Goal: Task Accomplishment & Management: Complete application form

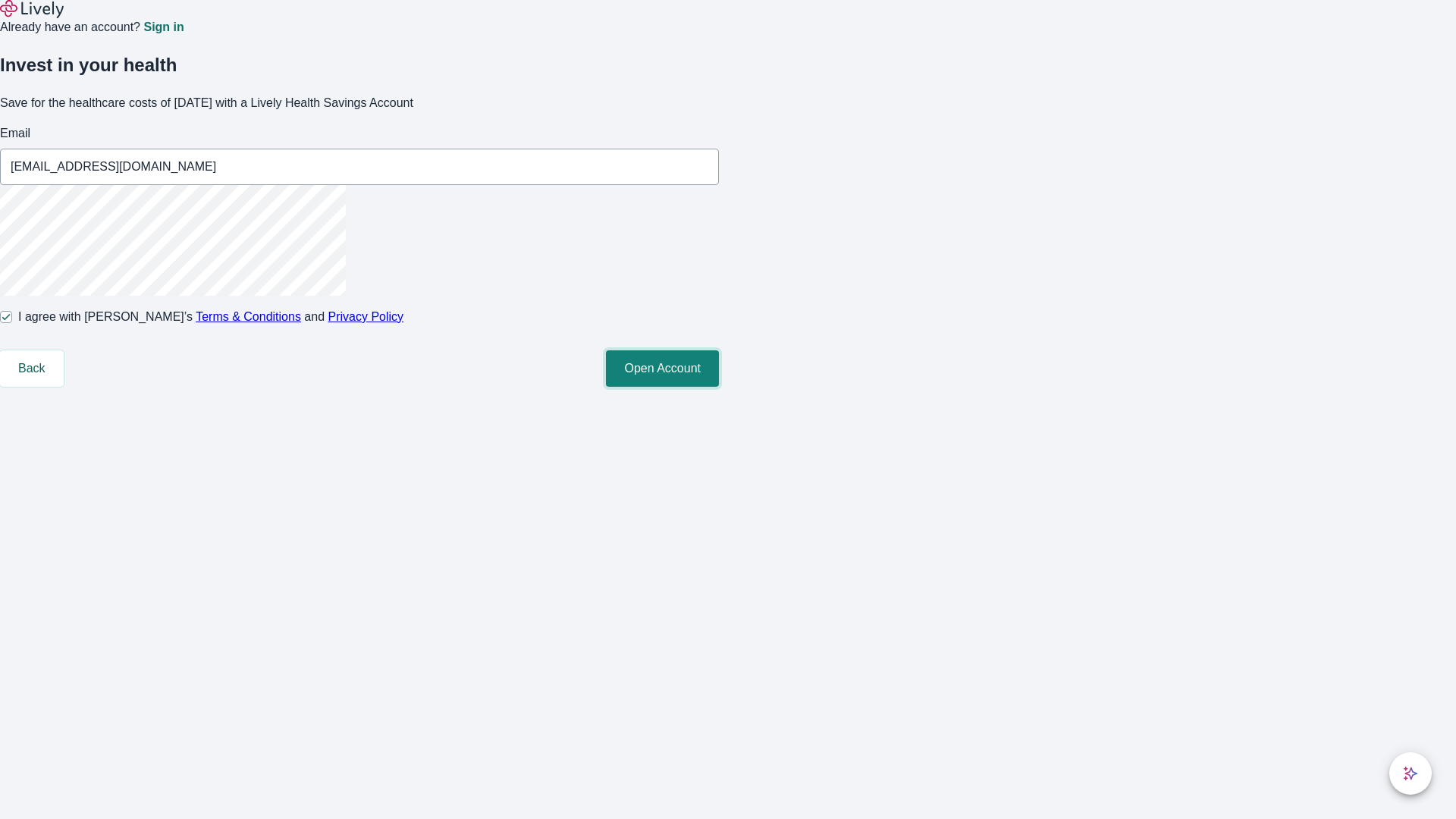
click at [719, 387] on button "Open Account" at bounding box center [663, 368] width 113 height 36
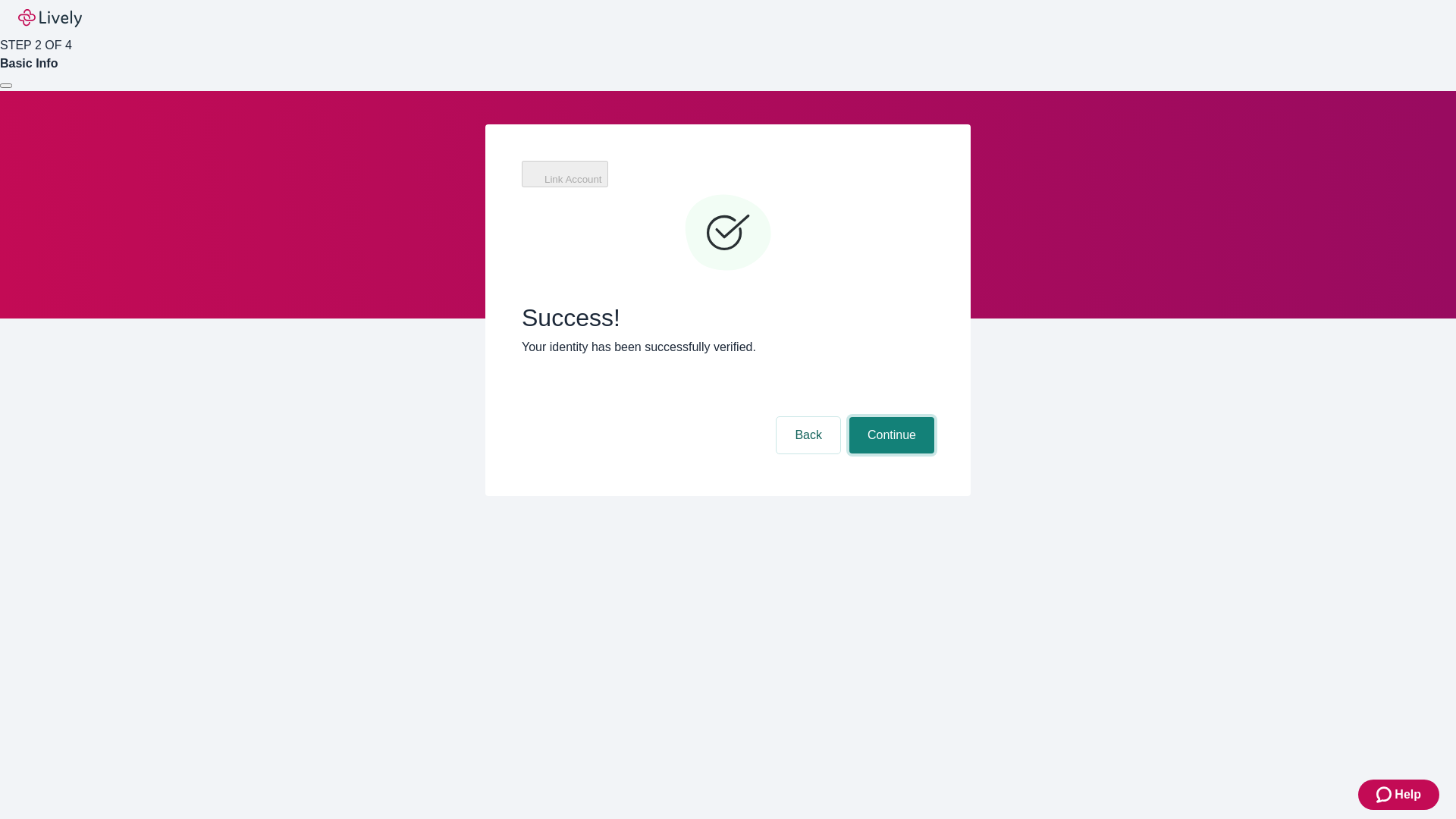
click at [889, 417] on button "Continue" at bounding box center [892, 435] width 85 height 36
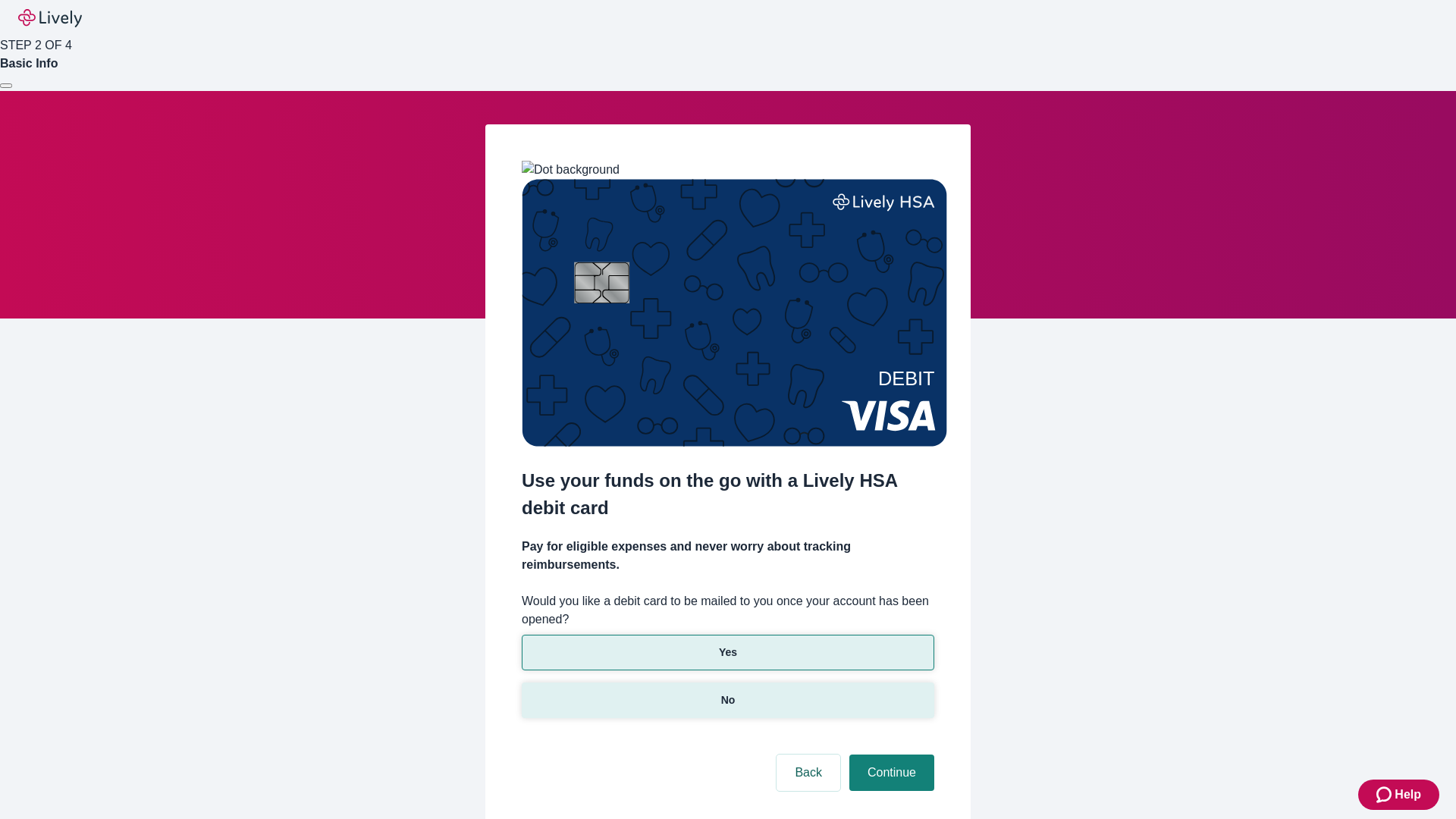
click at [727, 692] on p "No" at bounding box center [728, 700] width 15 height 16
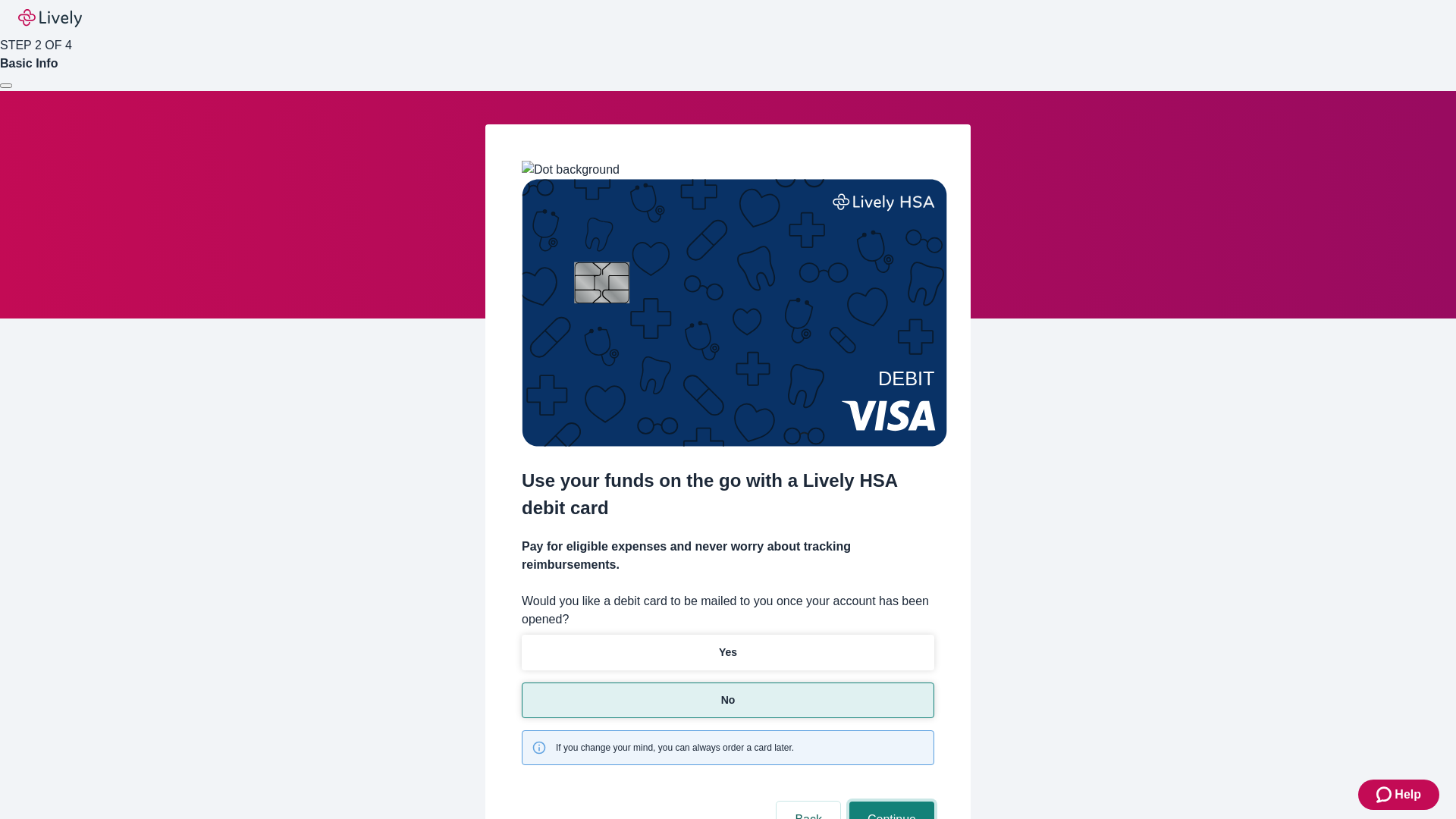
click at [889, 802] on button "Continue" at bounding box center [892, 820] width 85 height 36
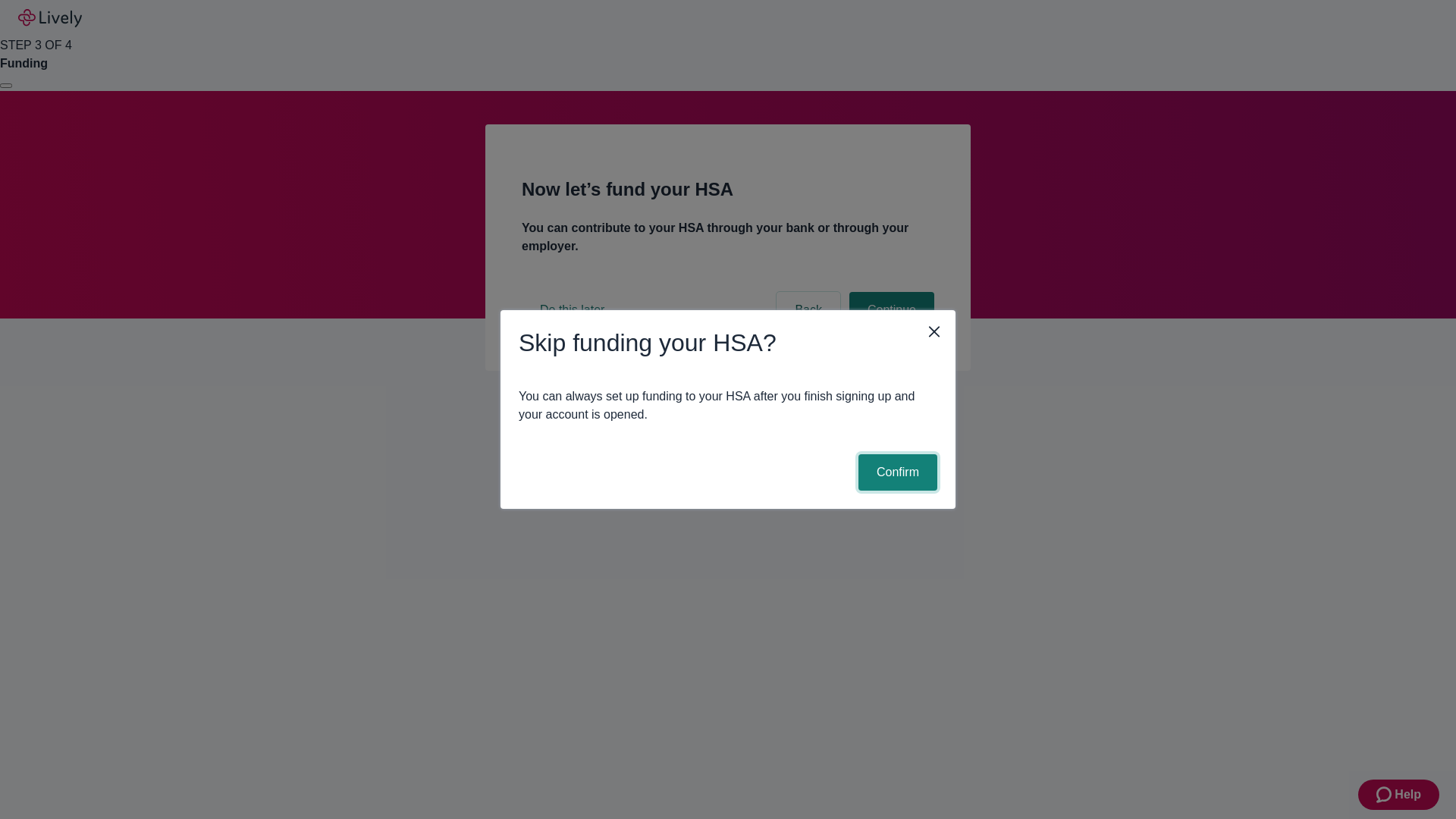
click at [896, 472] on button "Confirm" at bounding box center [897, 472] width 79 height 36
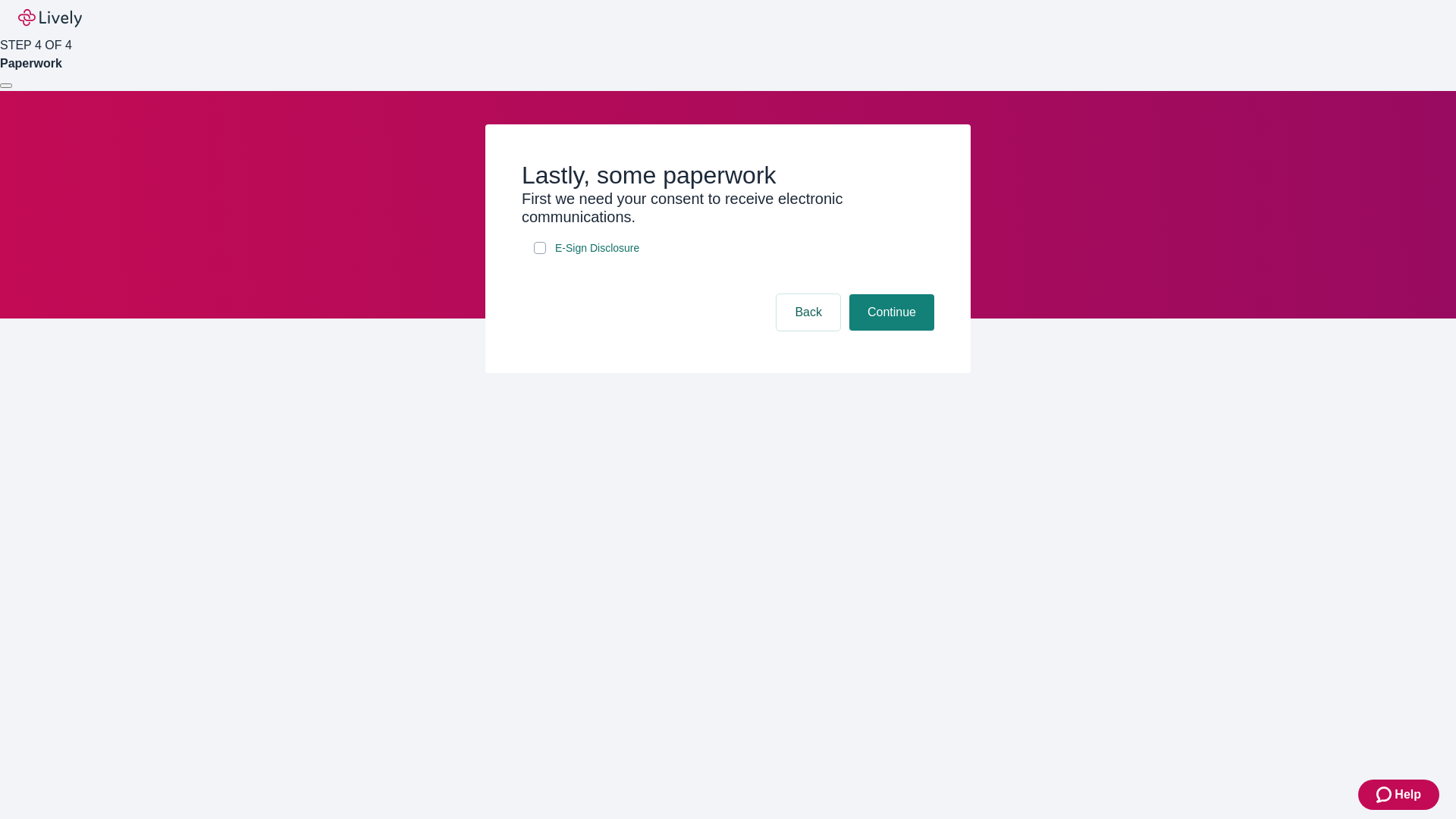
click at [540, 254] on input "E-Sign Disclosure" at bounding box center [540, 248] width 12 height 12
checkbox input "true"
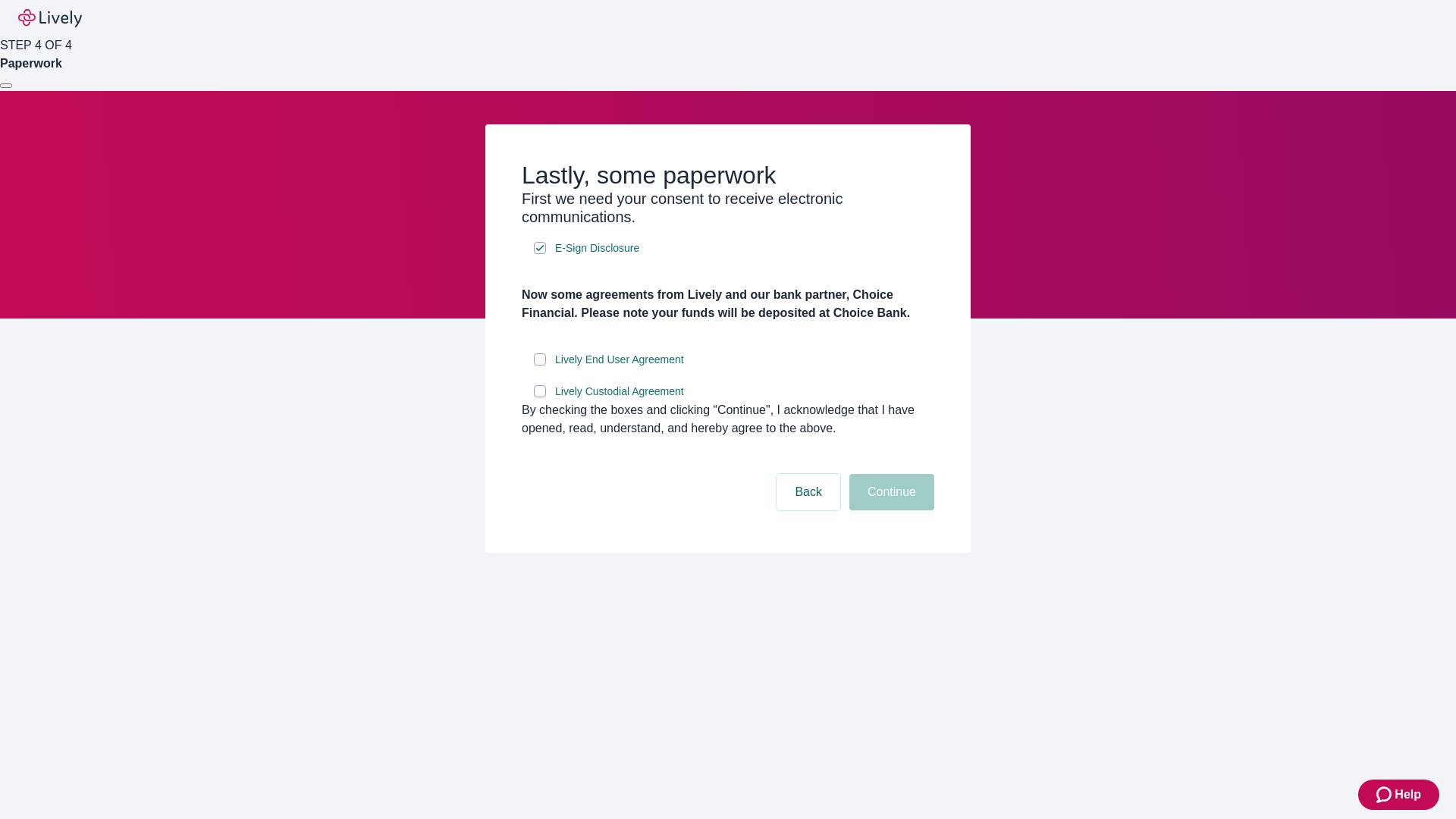
click at [540, 366] on input "Lively End User Agreement" at bounding box center [540, 359] width 12 height 12
checkbox input "true"
click at [540, 398] on input "Lively Custodial Agreement" at bounding box center [540, 391] width 12 height 12
checkbox input "true"
click at [889, 511] on button "Continue" at bounding box center [892, 492] width 85 height 36
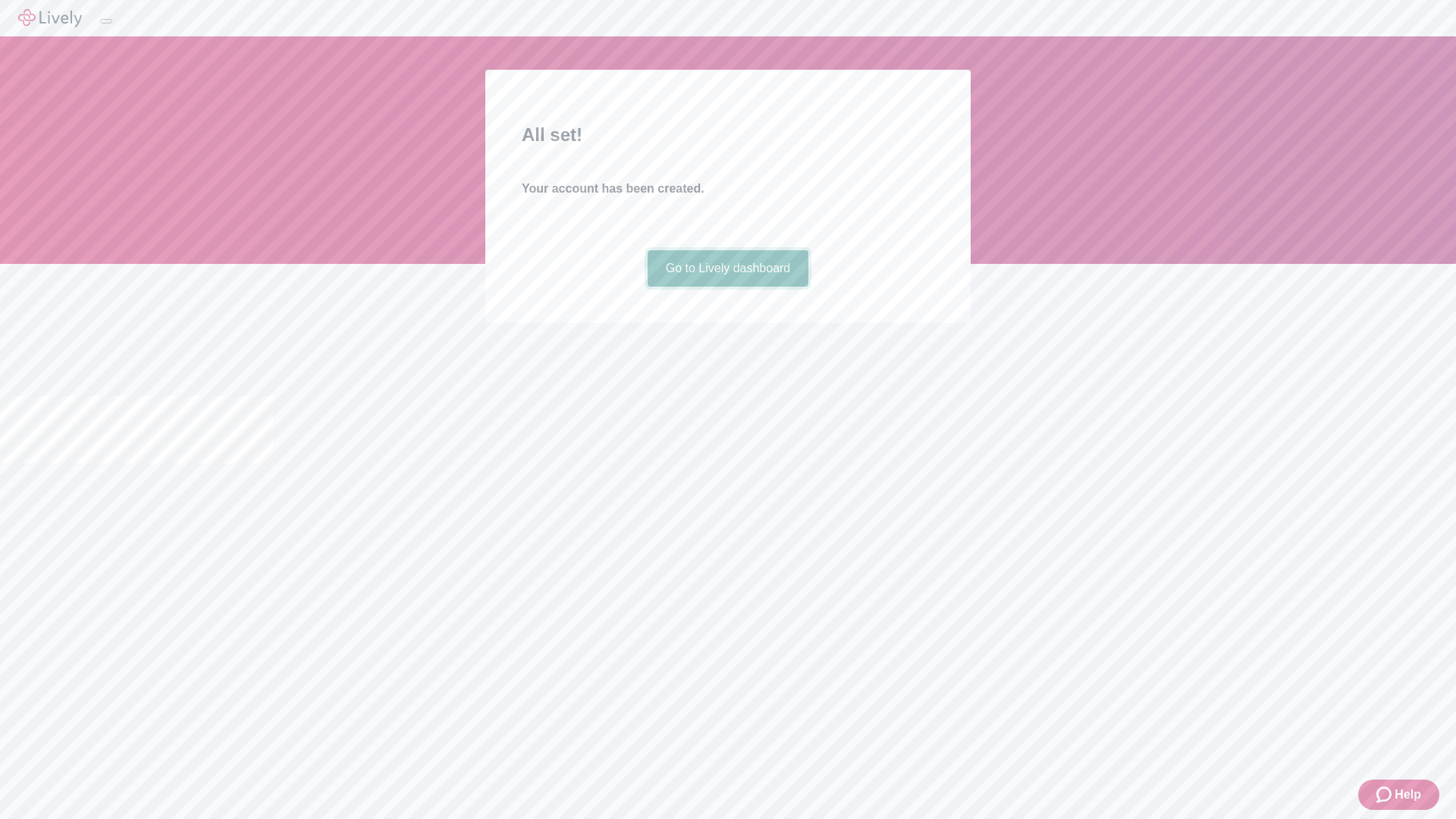
click at [727, 286] on link "Go to Lively dashboard" at bounding box center [728, 268] width 161 height 36
